Goal: Check status: Check status

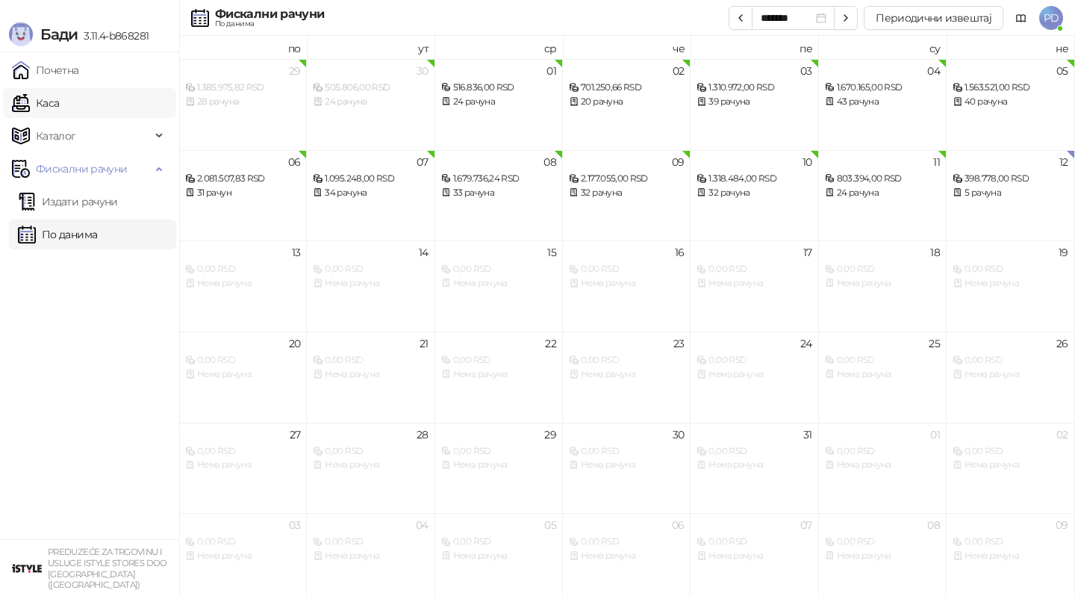
click at [52, 104] on link "Каса" at bounding box center [35, 103] width 47 height 30
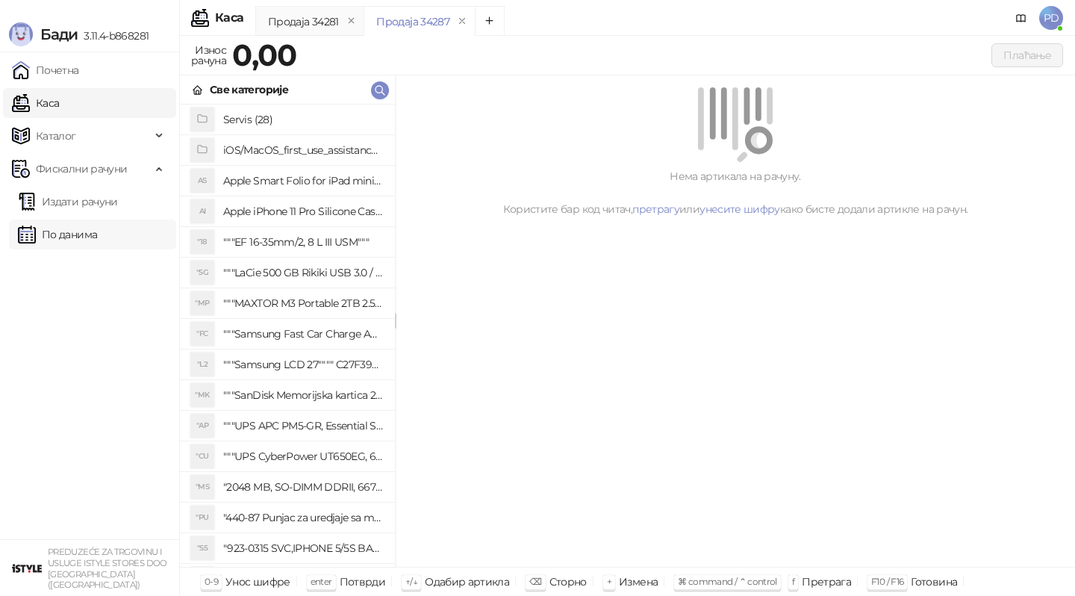
click at [83, 240] on link "По данима" at bounding box center [57, 235] width 79 height 30
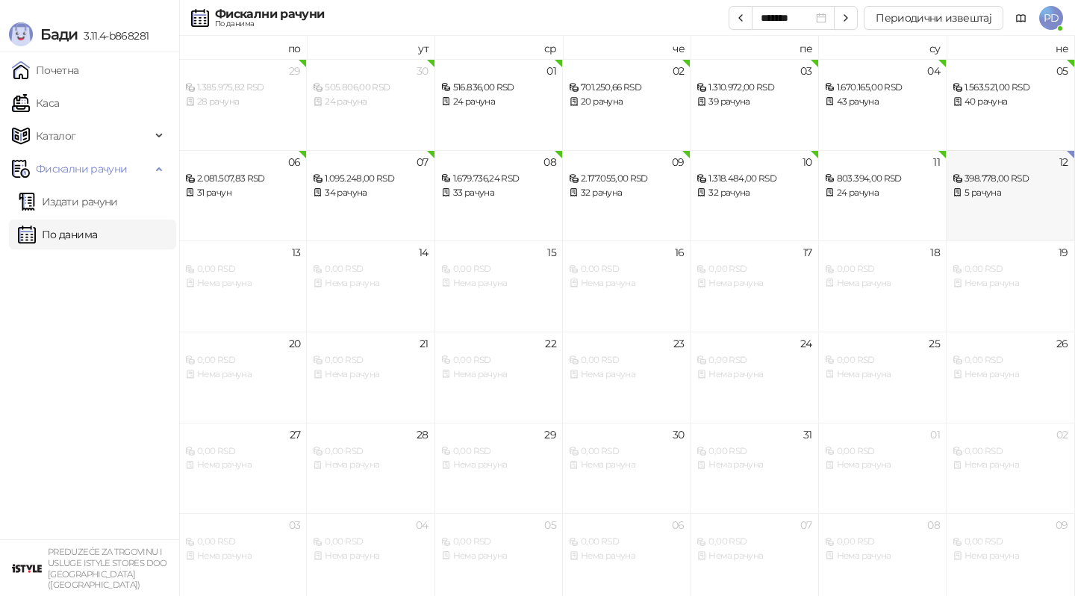
click at [982, 211] on div "12 398.778,00 RSD 5 рачуна" at bounding box center [1011, 195] width 128 height 91
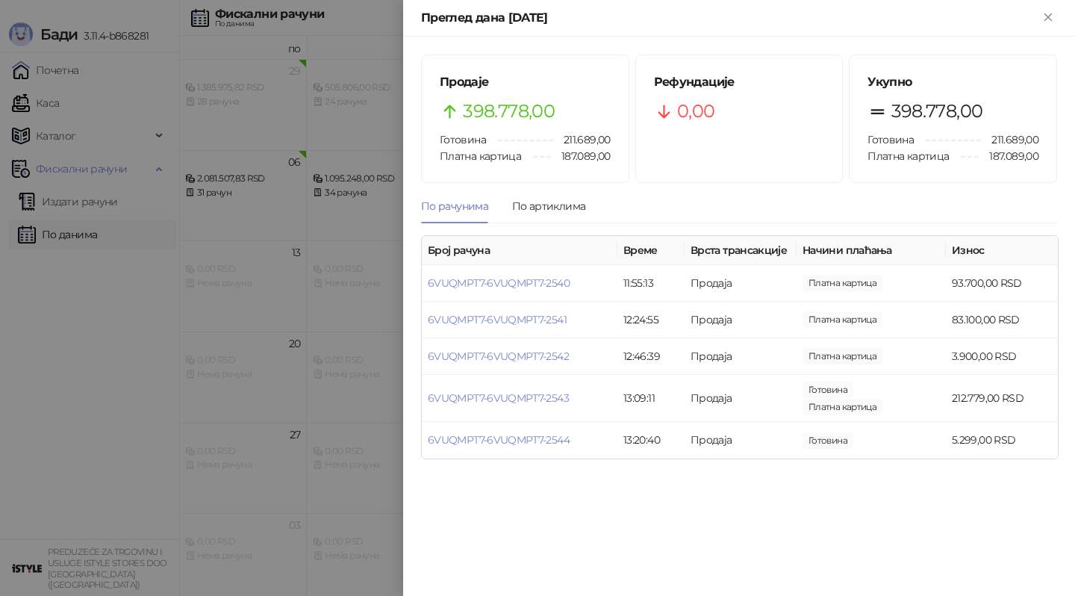
click at [583, 200] on div "По рачунима По артиклима" at bounding box center [739, 206] width 636 height 34
click at [567, 204] on div "По артиклима" at bounding box center [548, 206] width 73 height 16
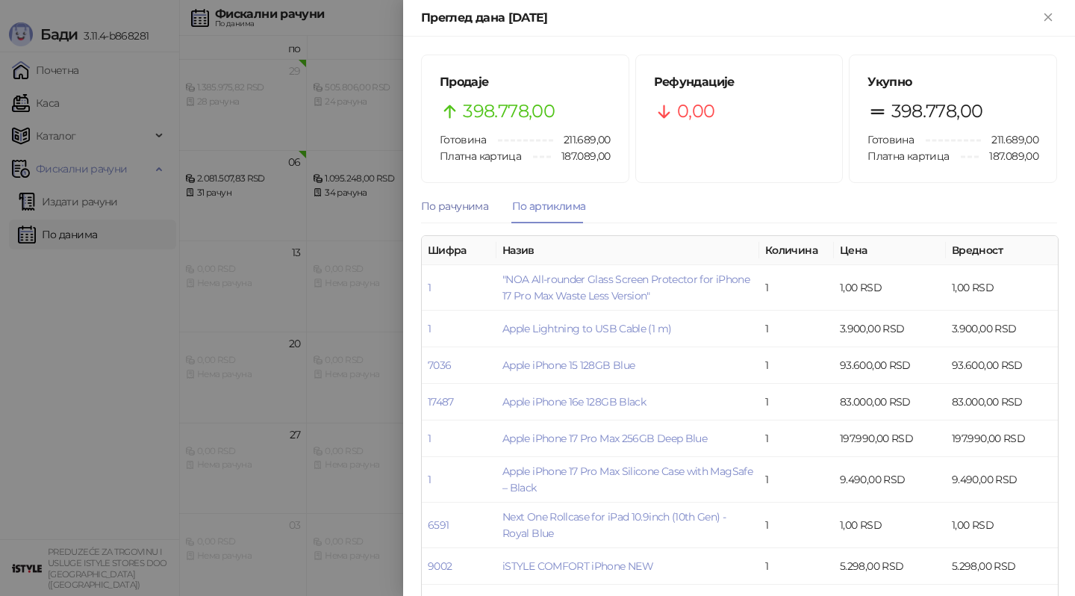
click at [472, 201] on div "По рачунима" at bounding box center [454, 206] width 67 height 16
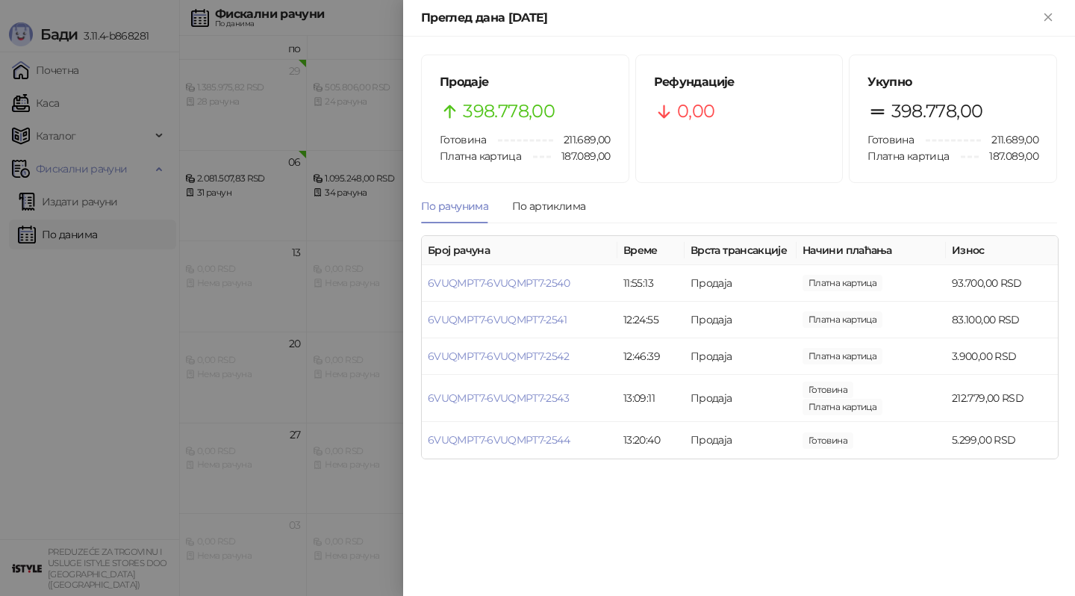
click at [369, 88] on div at bounding box center [537, 298] width 1075 height 596
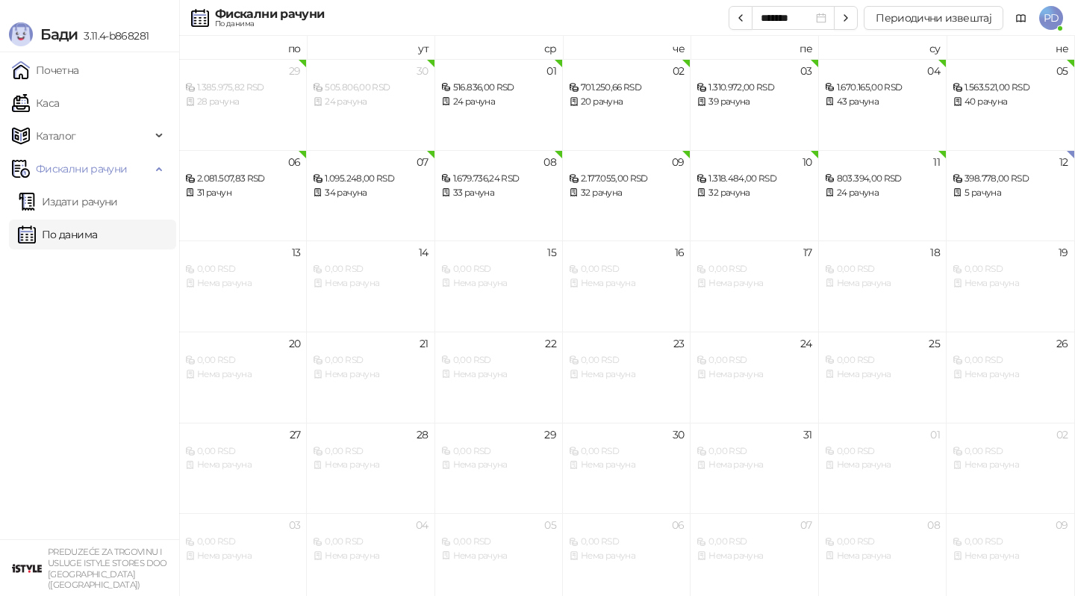
click at [384, 33] on div "Фискални рачуни По данима ******* Периодични извештај PD" at bounding box center [538, 18] width 1052 height 36
